Goal: Check status: Check status

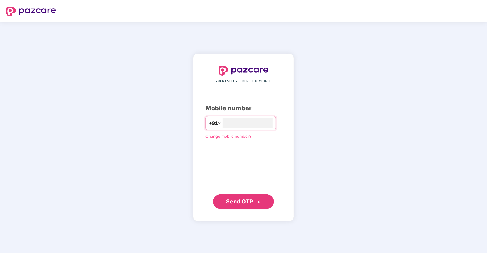
type input "**********"
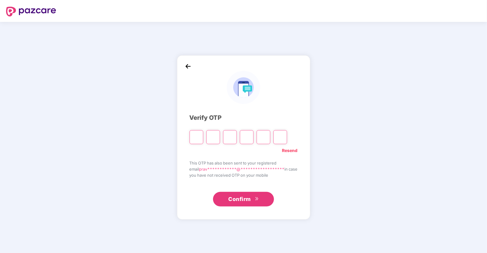
type input "*"
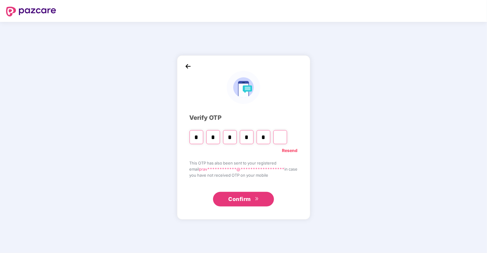
type input "*"
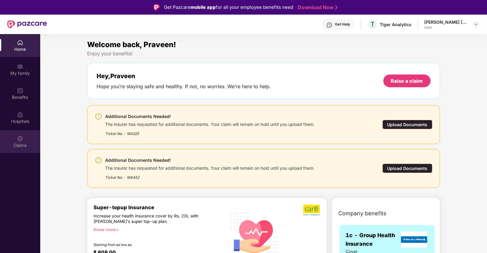
click at [22, 131] on div "Claims" at bounding box center [20, 141] width 40 height 23
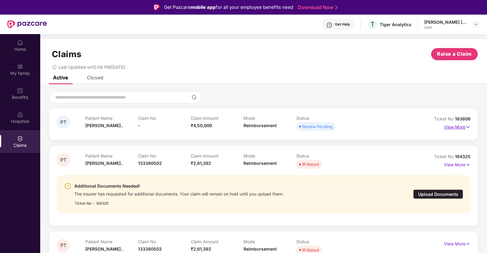
click at [457, 125] on p "View More" at bounding box center [457, 126] width 26 height 8
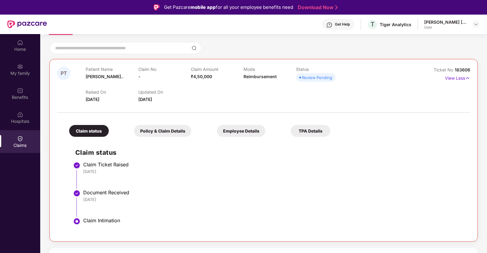
scroll to position [53, 0]
